Goal: Task Accomplishment & Management: Manage account settings

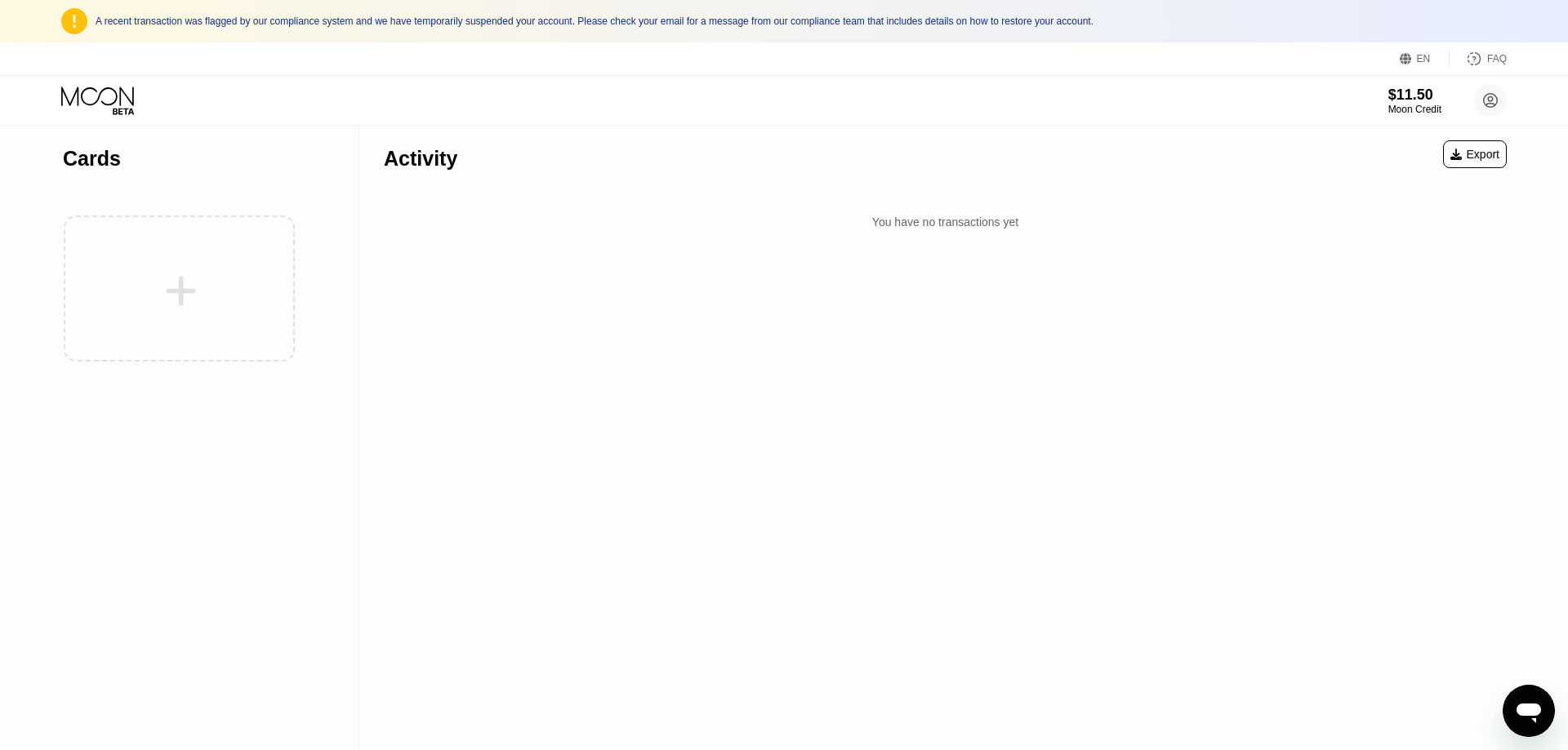
click at [1460, 148] on div "Export" at bounding box center [1475, 154] width 49 height 13
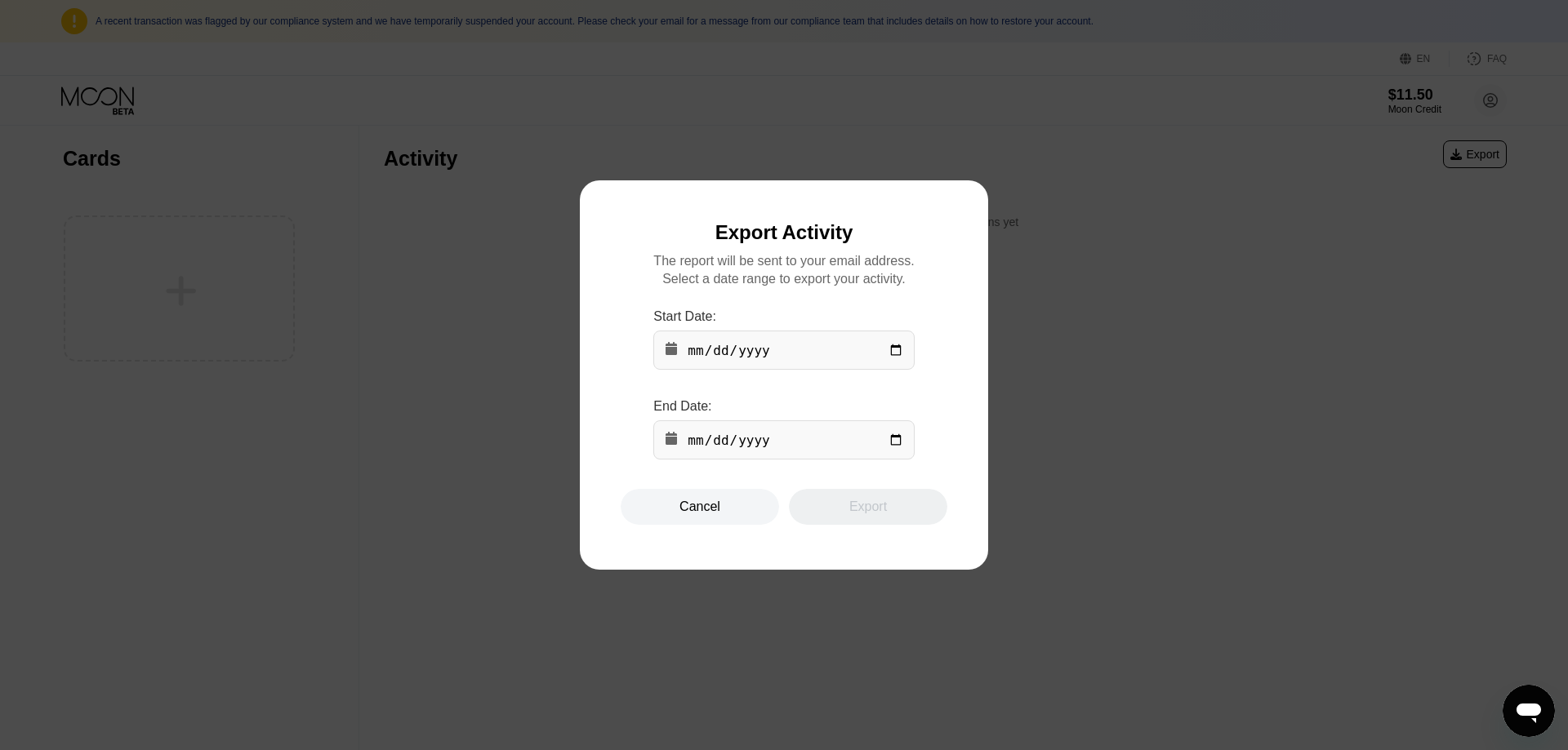
click at [855, 360] on input "date" at bounding box center [783, 350] width 260 height 39
click at [715, 515] on div "Cancel" at bounding box center [700, 507] width 41 height 17
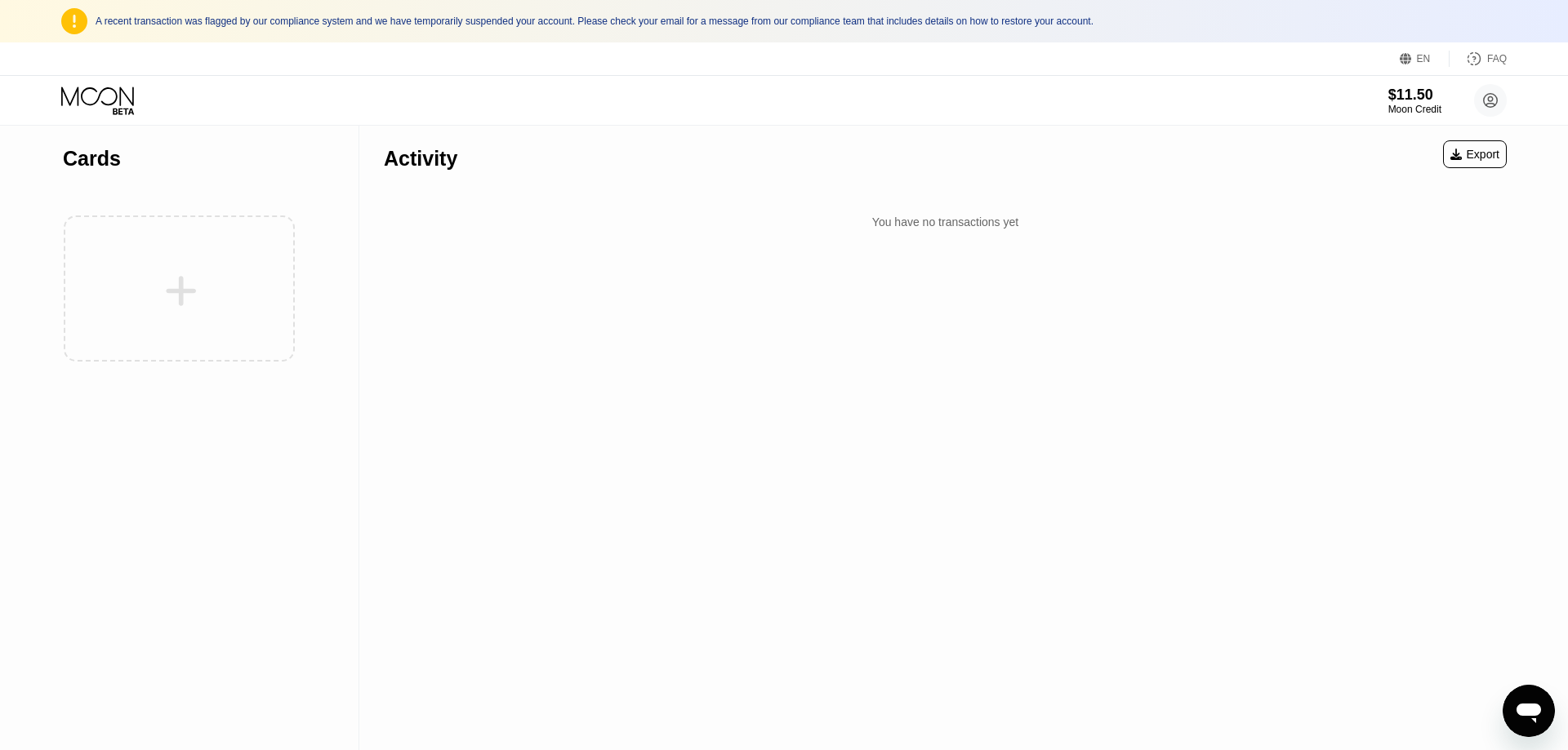
click at [200, 276] on div at bounding box center [179, 289] width 233 height 179
